Goal: Task Accomplishment & Management: Manage account settings

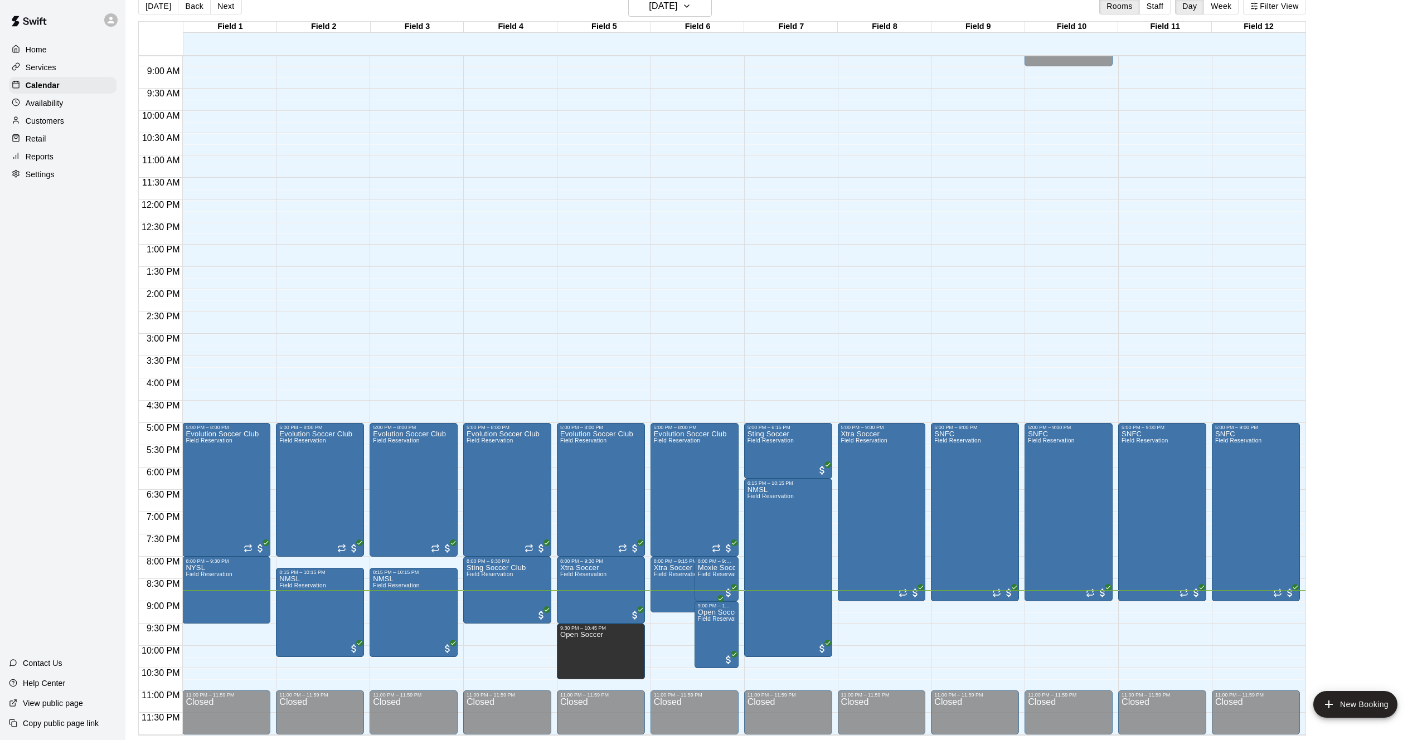
scroll to position [18, 0]
click at [595, 643] on div at bounding box center [713, 370] width 1427 height 740
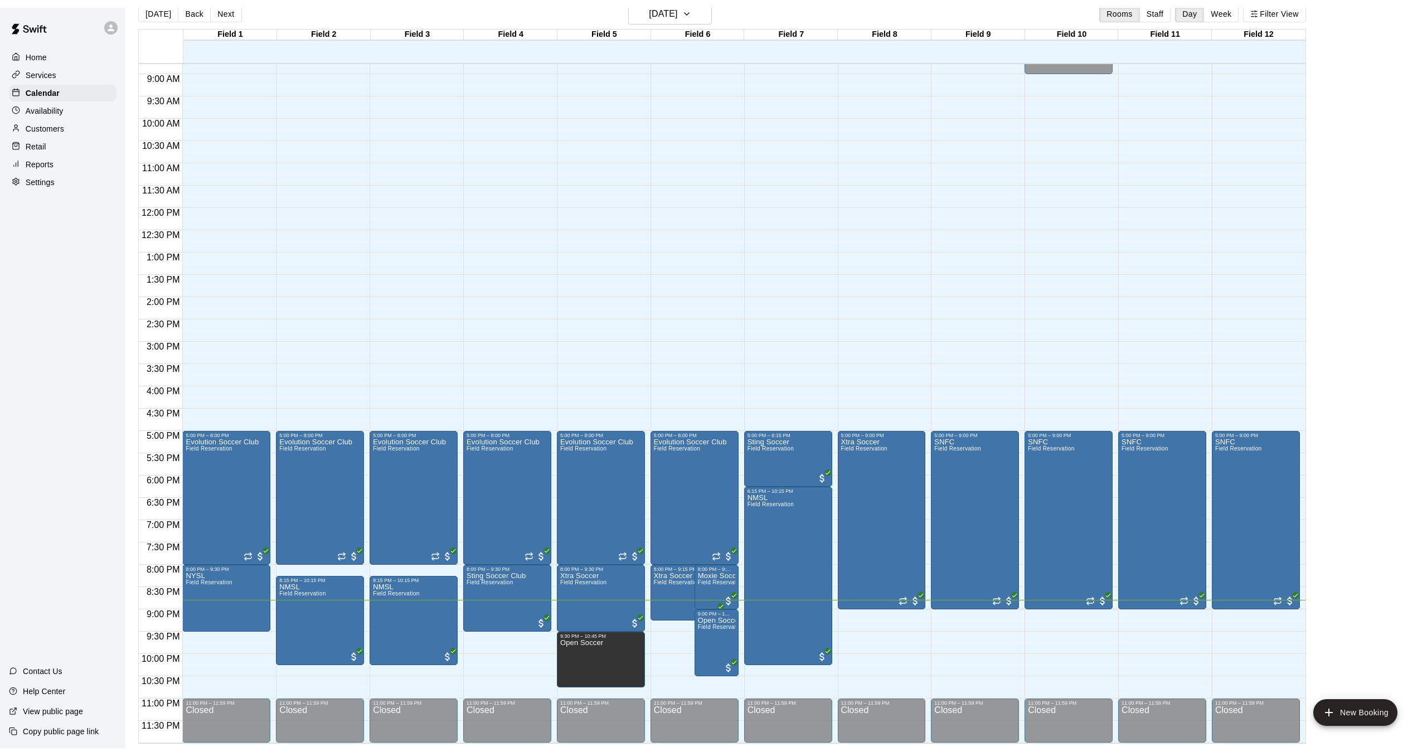
scroll to position [2, 0]
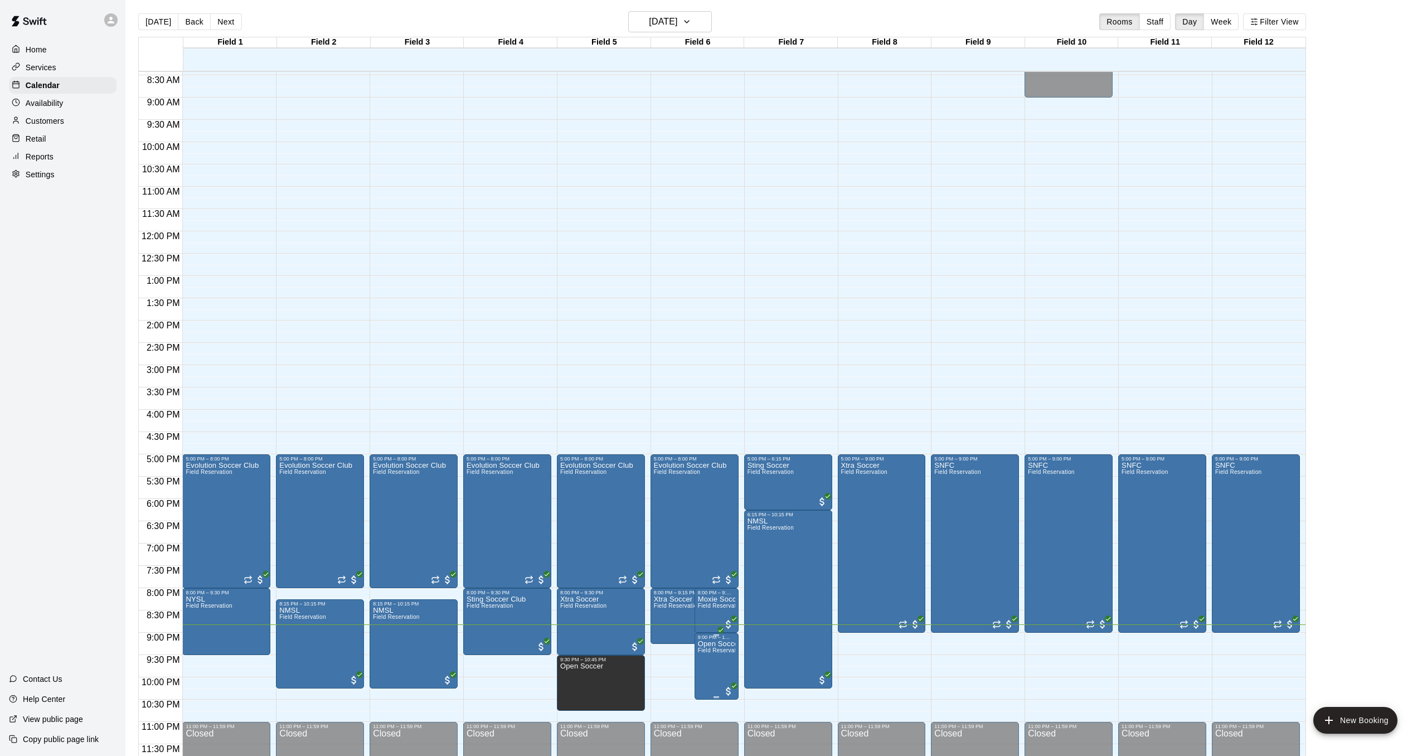
click at [703, 647] on span "Field Reservation" at bounding box center [721, 650] width 46 height 6
click at [703, 636] on icon "edit" at bounding box center [708, 642] width 13 height 13
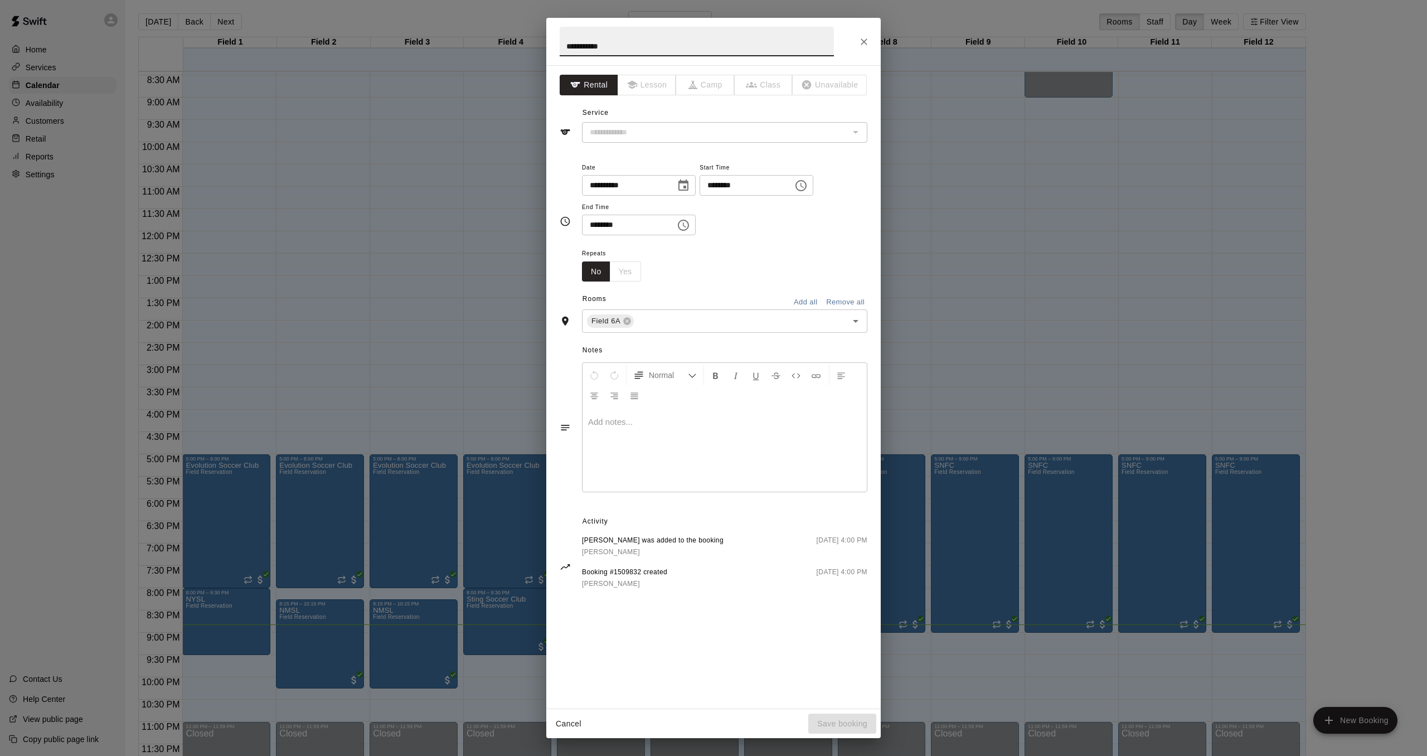
type input "**********"
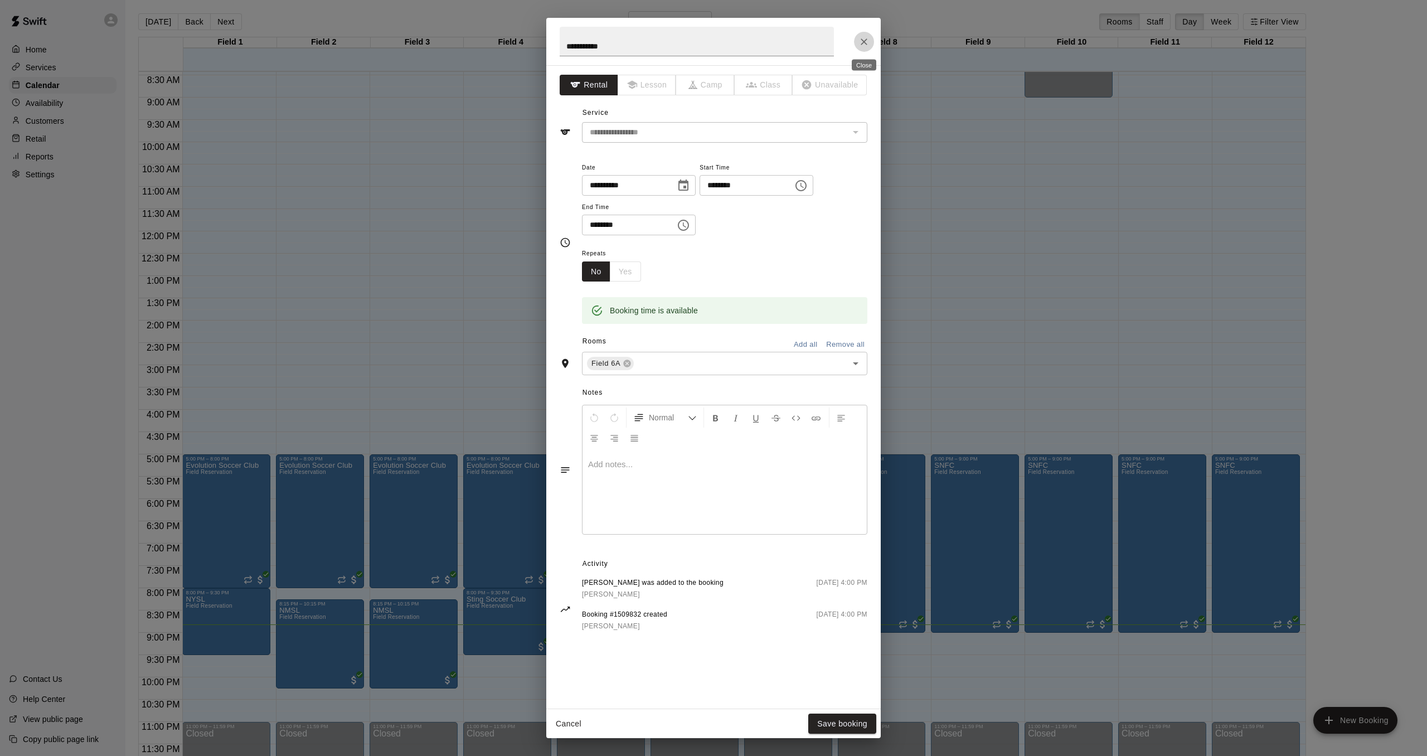
click at [869, 43] on icon "Close" at bounding box center [863, 41] width 11 height 11
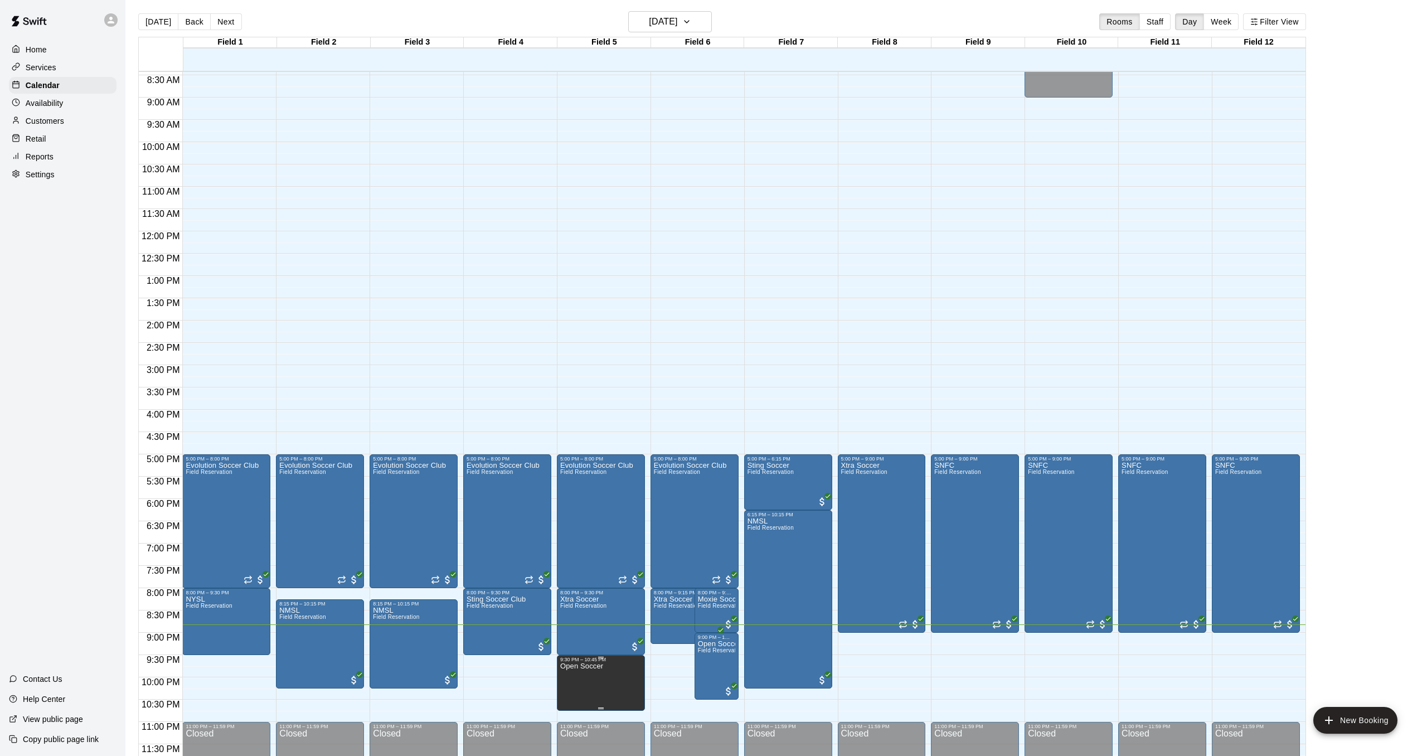
click at [581, 666] on p "Open Soccer" at bounding box center [581, 666] width 43 height 0
click at [581, 649] on div at bounding box center [713, 378] width 1427 height 756
click at [612, 657] on div at bounding box center [713, 378] width 1427 height 756
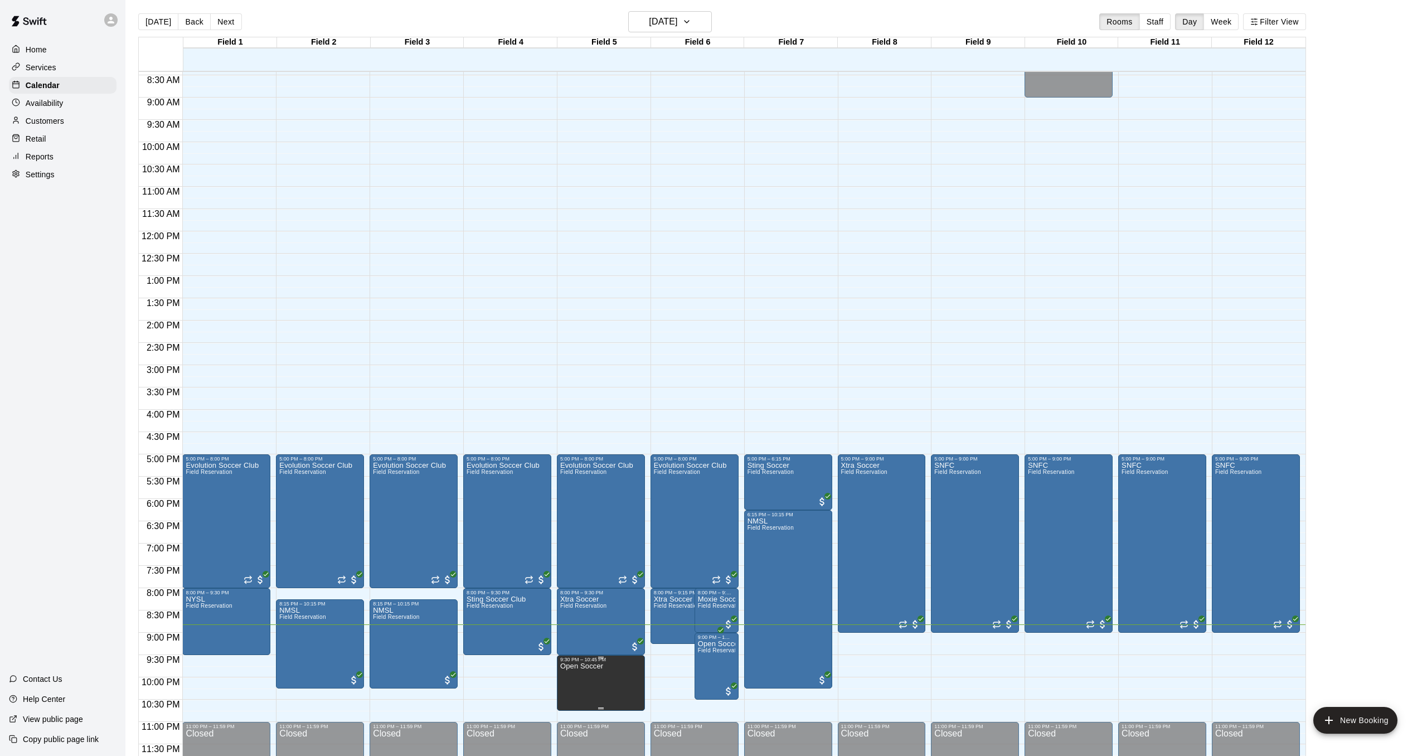
click at [589, 666] on p "Open Soccer" at bounding box center [581, 666] width 43 height 0
click at [571, 661] on icon "edit" at bounding box center [571, 658] width 13 height 13
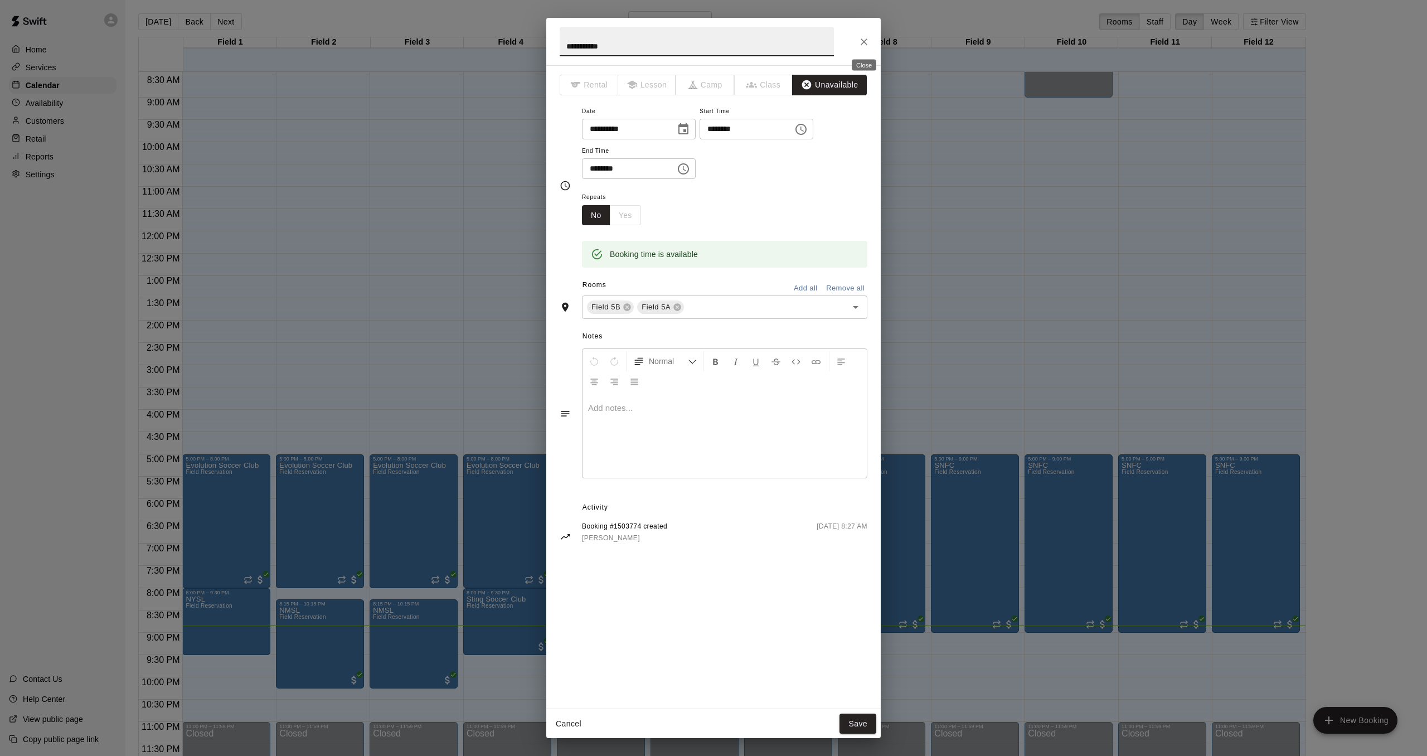
click at [863, 45] on icon "Close" at bounding box center [863, 41] width 11 height 11
